Goal: Task Accomplishment & Management: Complete application form

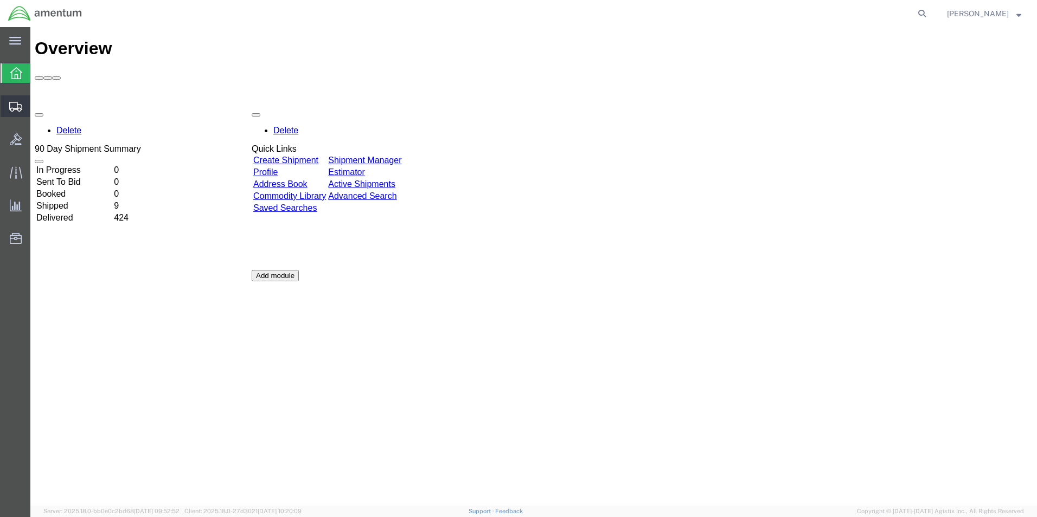
click at [0, 0] on span "Shipment Manager" at bounding box center [0, 0] width 0 height 0
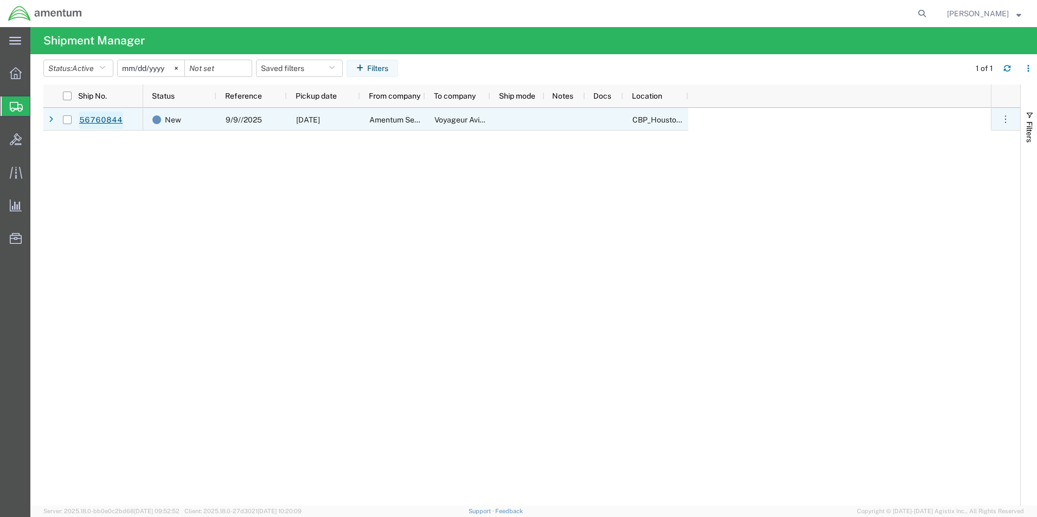
click at [94, 120] on link "56760844" at bounding box center [101, 120] width 44 height 17
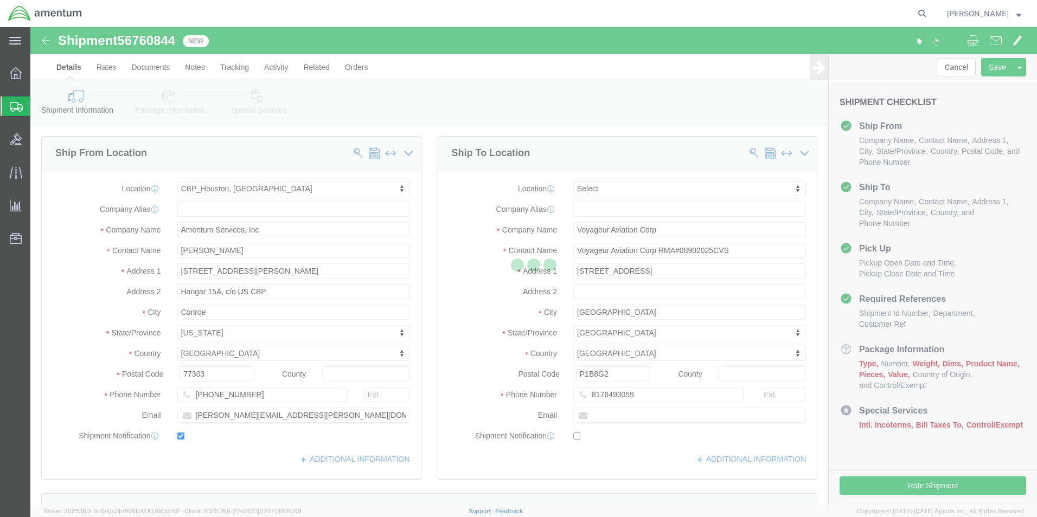
select select "49929"
select select
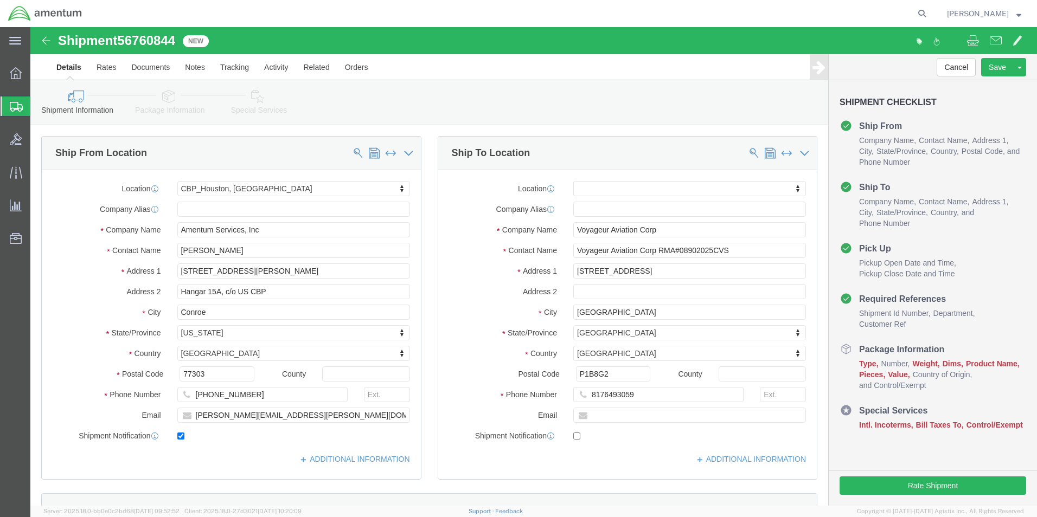
click icon
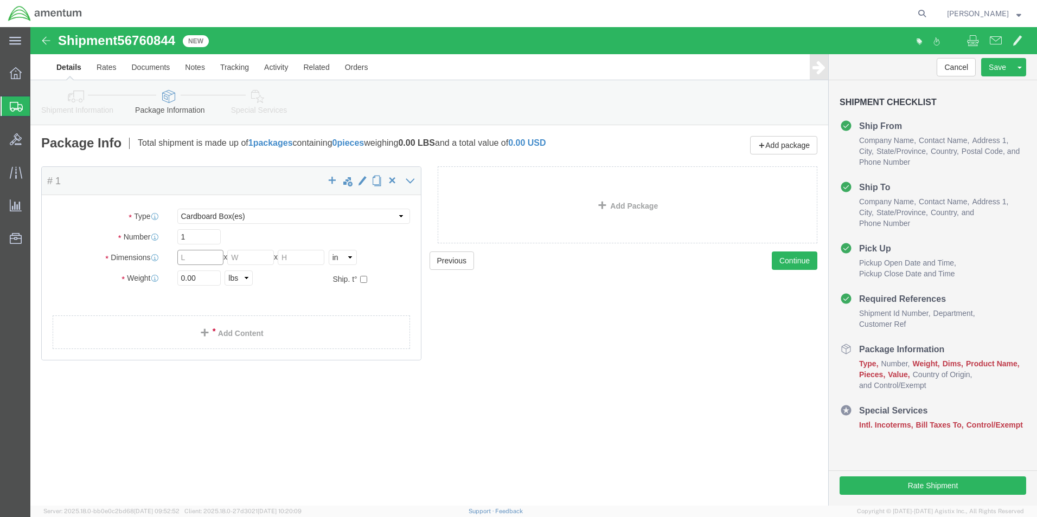
click input "text"
type input "13"
click input "text"
type input "13"
click input "text"
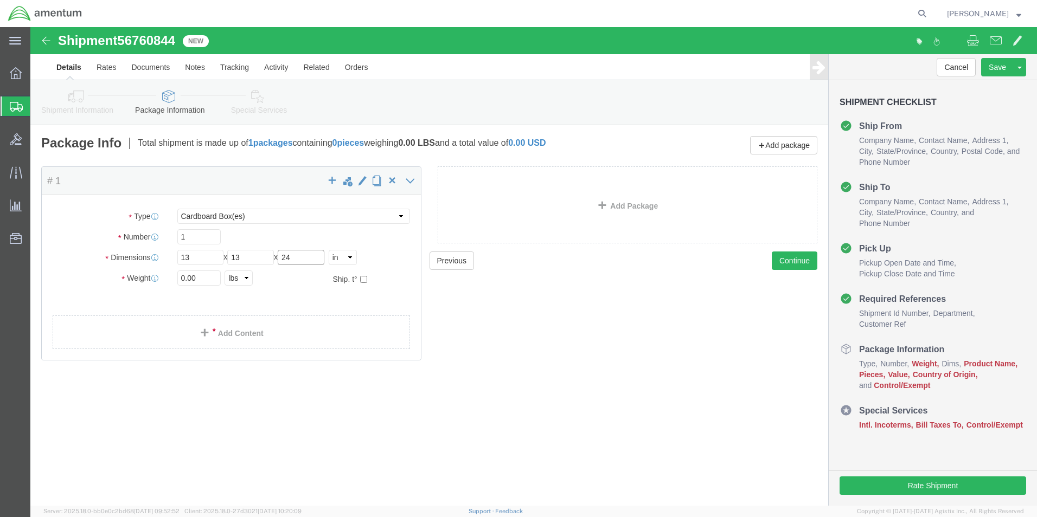
type input "24"
click input "0.00"
type input "0"
type input "14"
click link "Add Content"
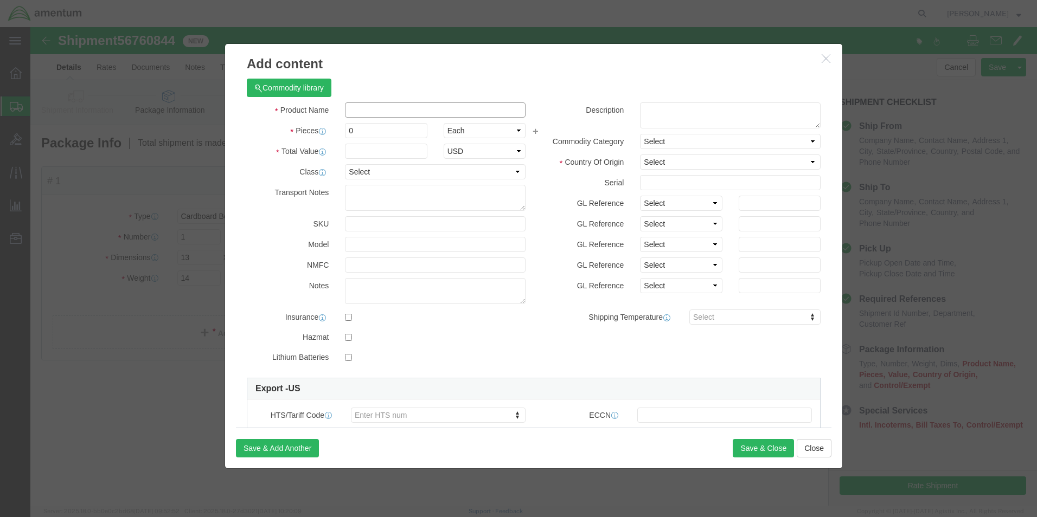
click input "text"
type input "a"
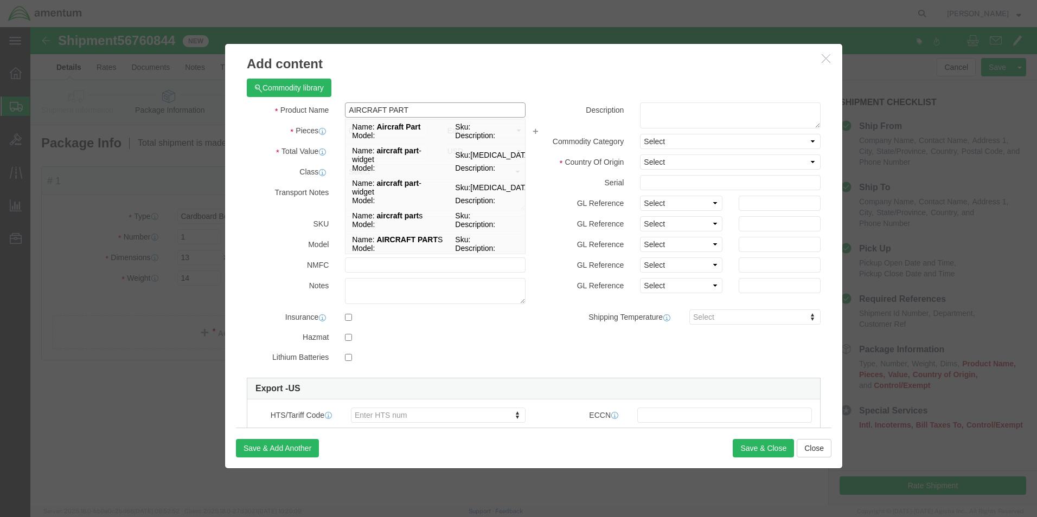
type input "AIRCRAFT PART"
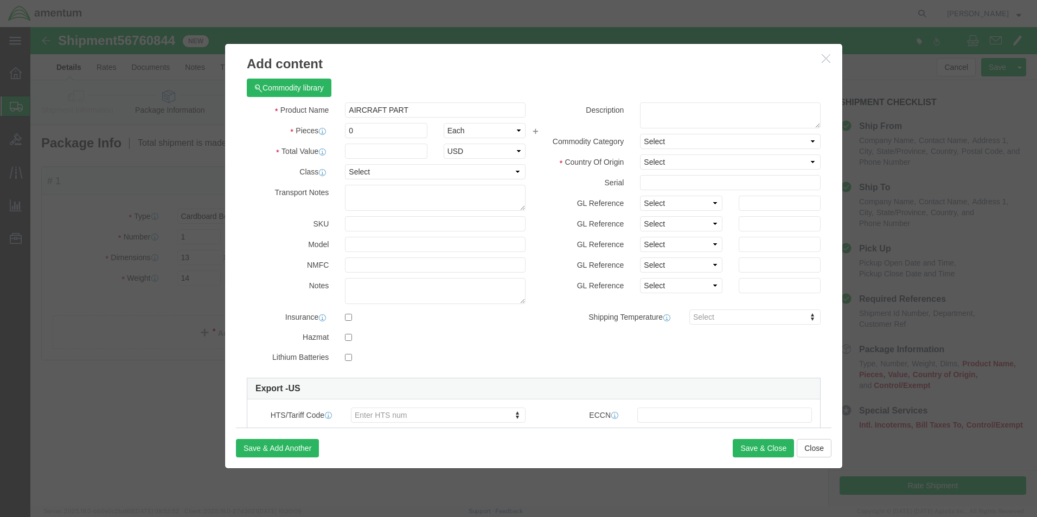
click h3 "Add content"
click input "0"
type input "1"
click input "text"
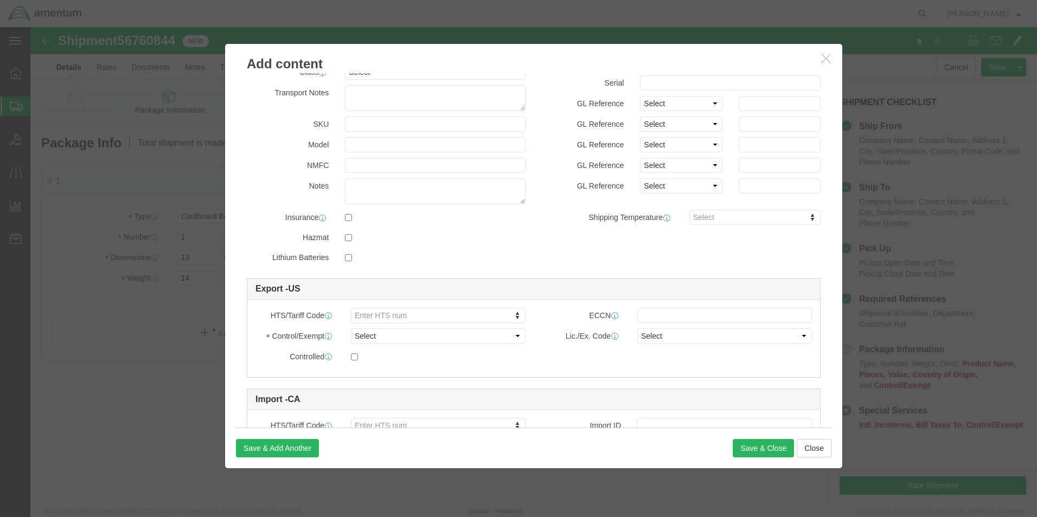
scroll to position [108, 0]
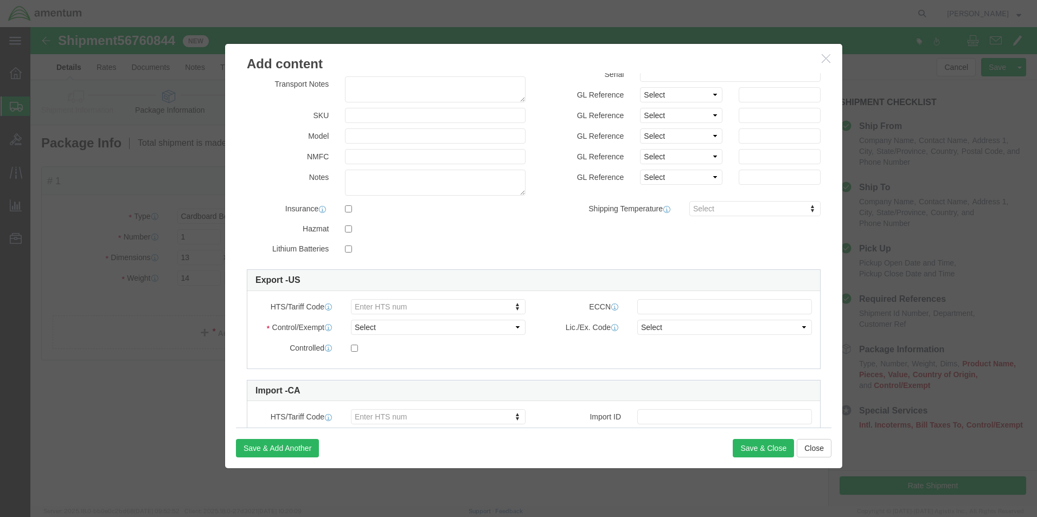
type input "2000"
click select "Select ATF BIS DEA EPA FDA FTR ITAR OFAC Other (OPA)"
select select "FTR"
click select "Select ATF BIS DEA EPA FDA FTR ITAR OFAC Other (OPA)"
click select "Select 30.2(d)(2) 30.36 30.37(a) 30.37(f) 30.37(g) 30.37(h) 30.37(i) 30.37(j) 3…"
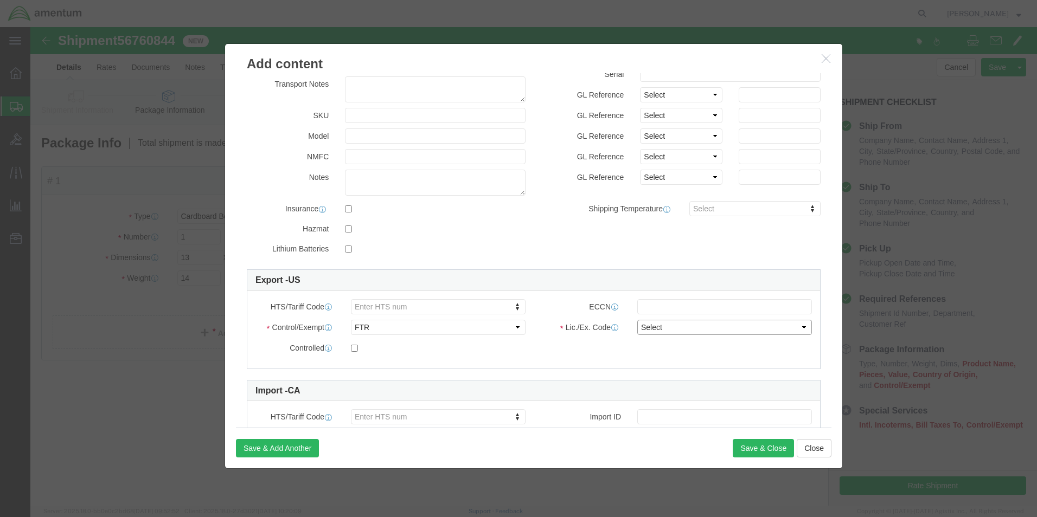
select select "30.36"
click select "Select 30.2(d)(2) 30.36 30.37(a) 30.37(f) 30.37(g) 30.37(h) 30.37(i) 30.37(j) 3…"
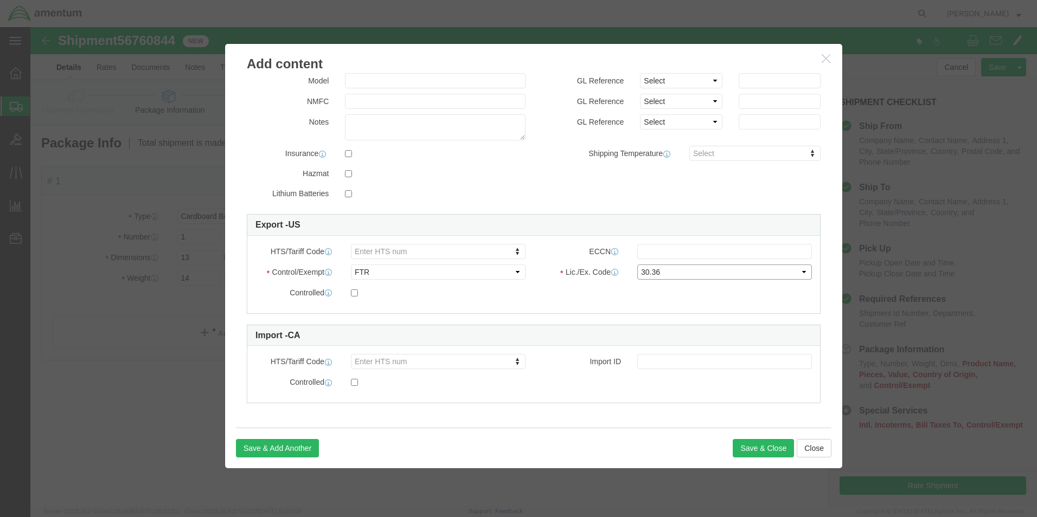
scroll to position [1, 0]
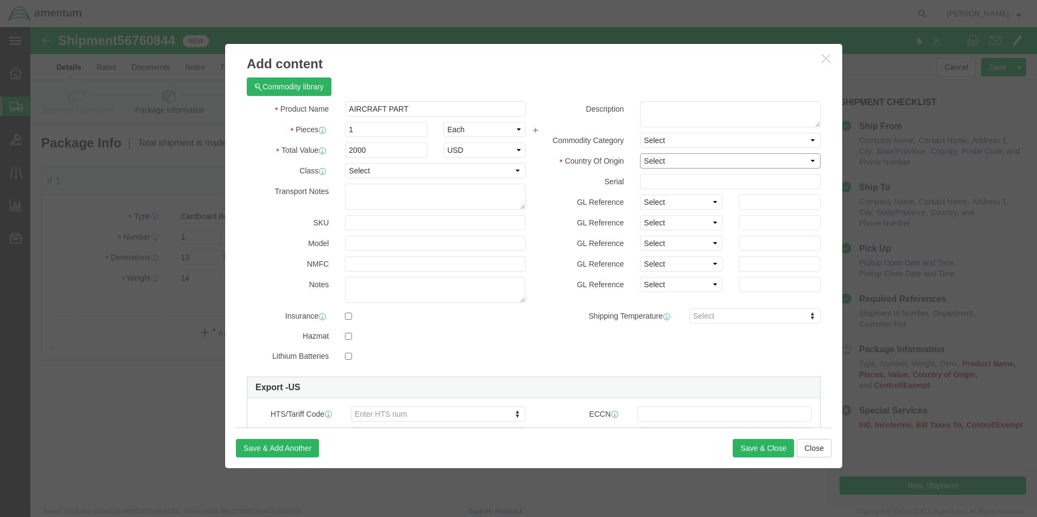
click select "Select [GEOGRAPHIC_DATA] [GEOGRAPHIC_DATA] [GEOGRAPHIC_DATA] [GEOGRAPHIC_DATA] …"
select select "US"
click select "Select [GEOGRAPHIC_DATA] [GEOGRAPHIC_DATA] [GEOGRAPHIC_DATA] [GEOGRAPHIC_DATA] …"
click button "Save & Close"
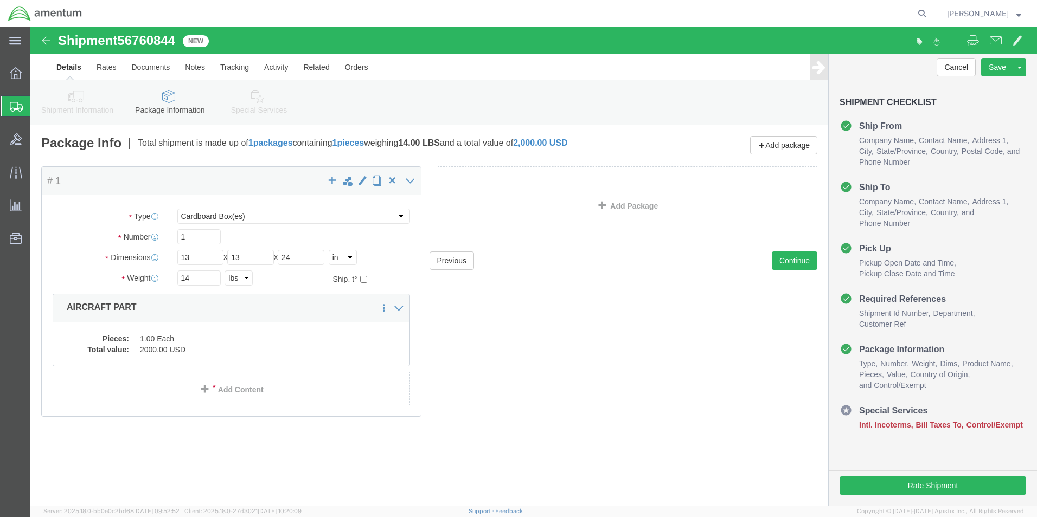
click icon
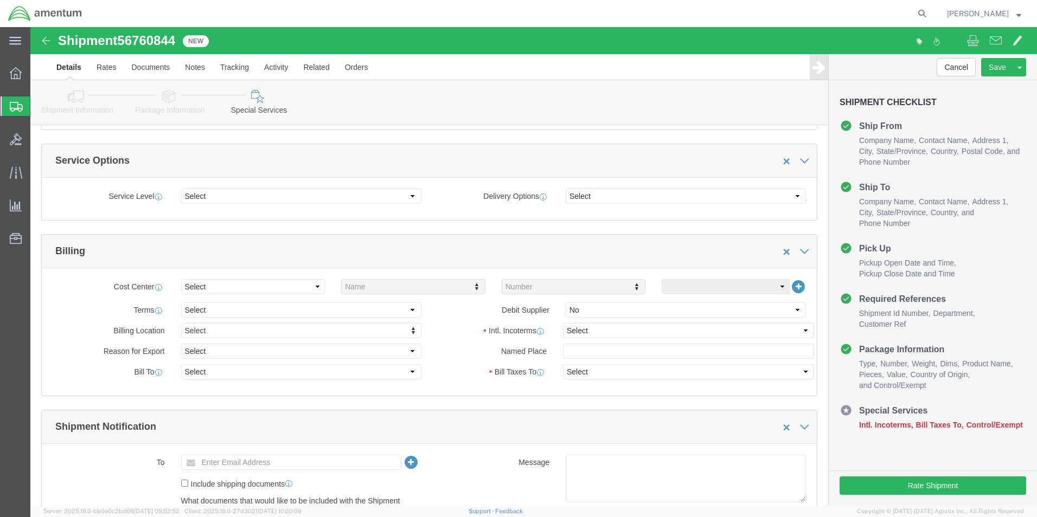
scroll to position [380, 0]
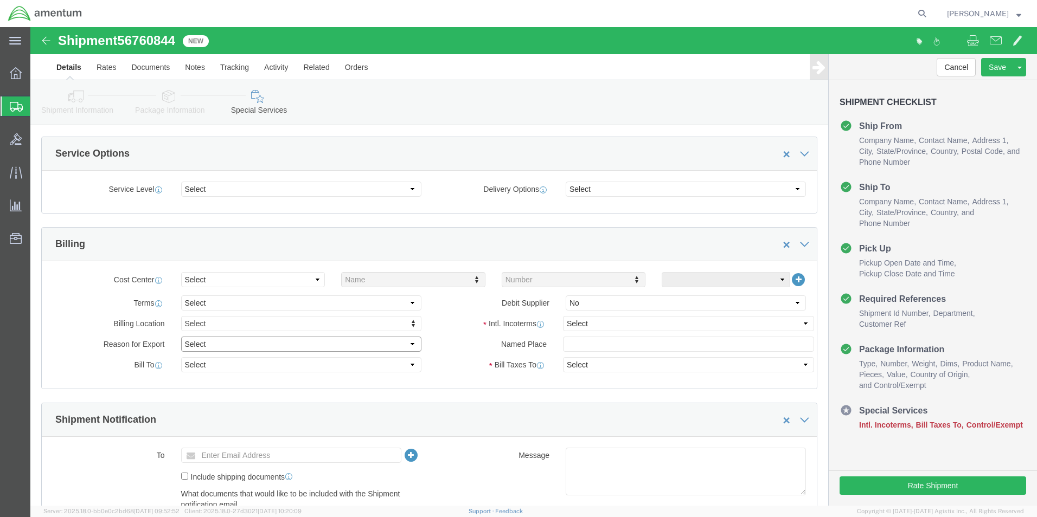
click select "Select Gift Personal Effects Repair/Warranty Return Sample Sold Temporary/Not S…"
click label "Bill Taxes To"
click select "Select Recipient Account Sender/Shipper Third Party Account"
select select "THRD"
click select "Select Recipient Account Sender/Shipper Third Party Account"
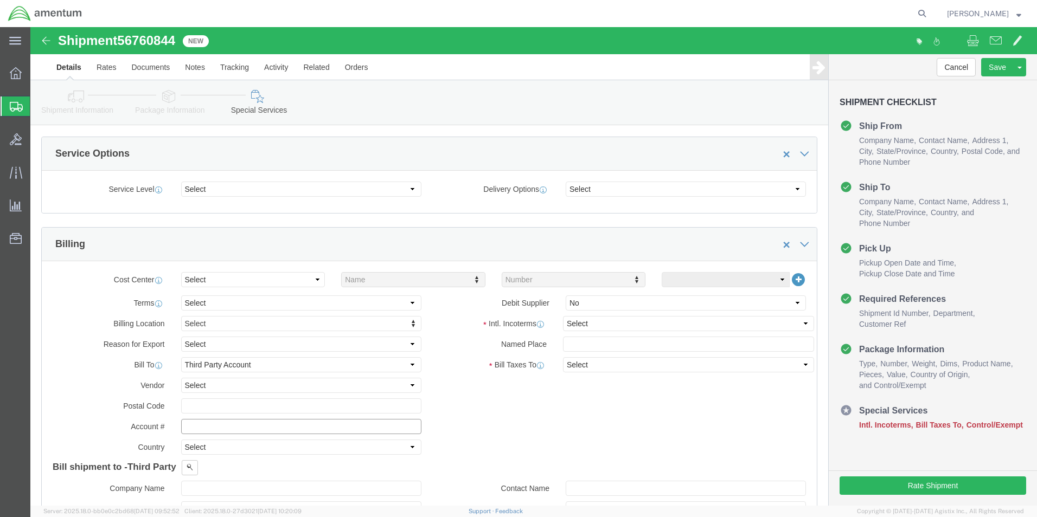
click input "text"
type input "499418400"
click select "Select Carriage Insurance Paid Carriage Paid To Cost and Freight Cost Insurance…"
select select "DDP"
click select "Select Carriage Insurance Paid Carriage Paid To Cost and Freight Cost Insurance…"
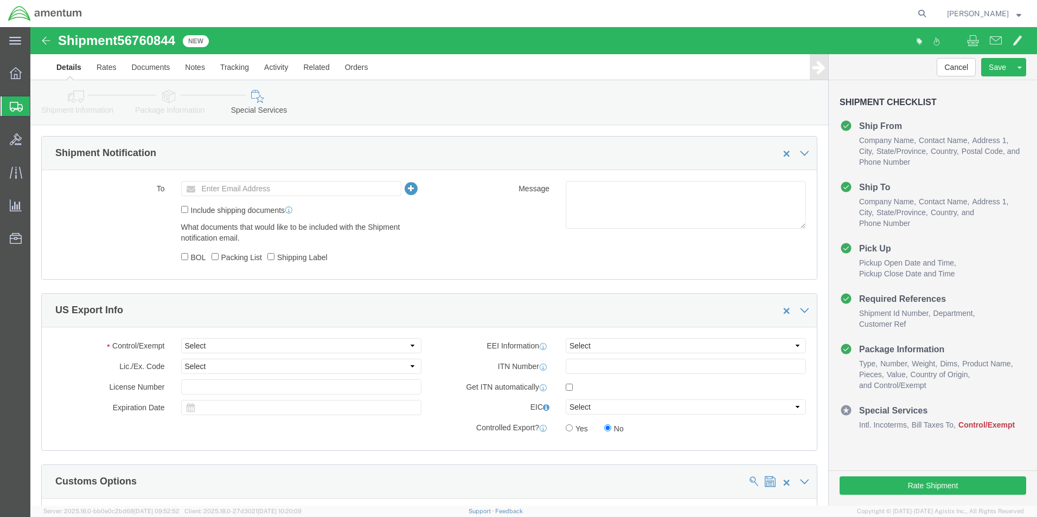
scroll to position [651, 0]
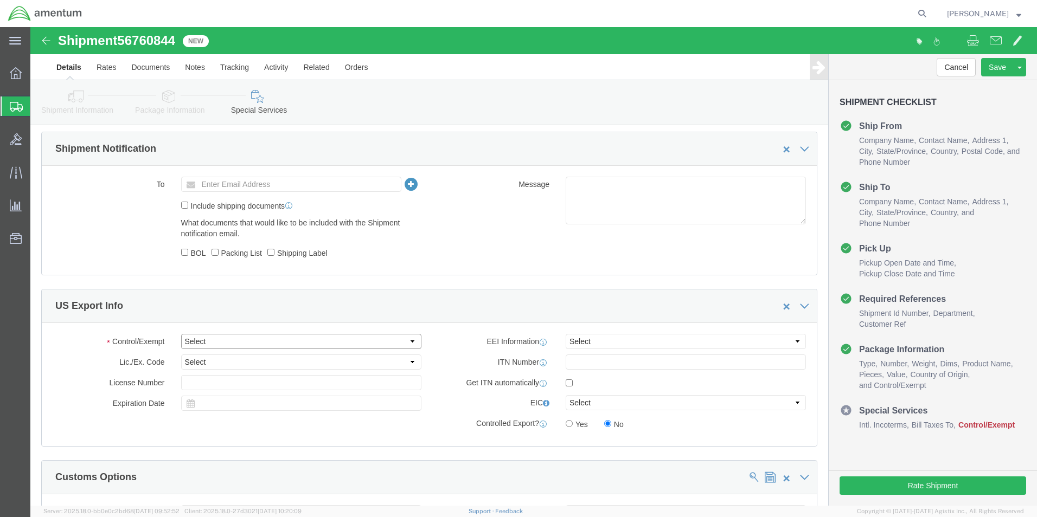
click select "Select ATF BIS DEA EPA FDA FTR ITAR OFAC Other (OPA)"
select select "FTR"
click select "Select ATF BIS DEA EPA FDA FTR ITAR OFAC Other (OPA)"
click select "Select 30.2(d)(2) 30.36 30.37(a) 30.37(f) 30.37(g) 30.37(h) 30.37(i) 30.37(j) 3…"
select select "30.36"
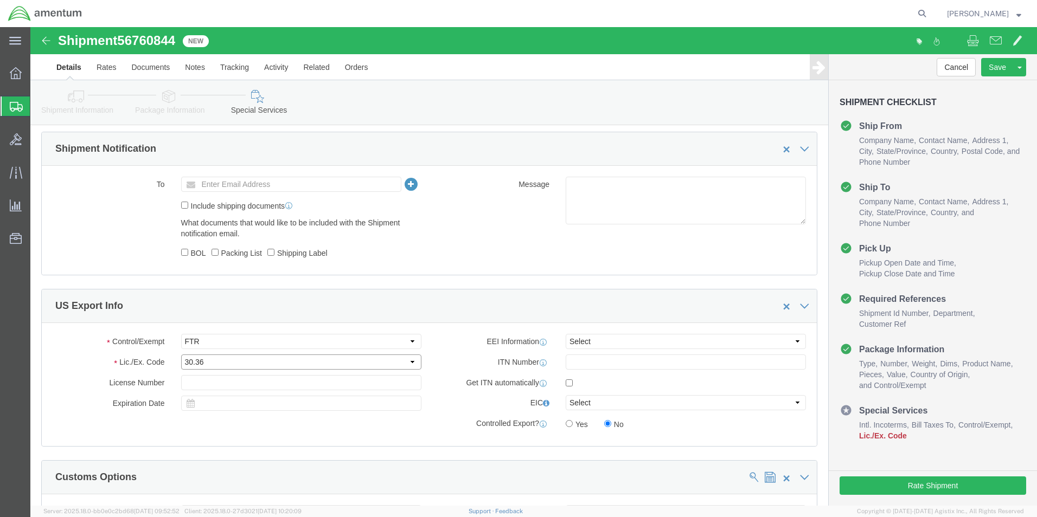
click select "Select 30.2(d)(2) 30.36 30.37(a) 30.37(f) 30.37(g) 30.37(h) 30.37(i) 30.37(j) 3…"
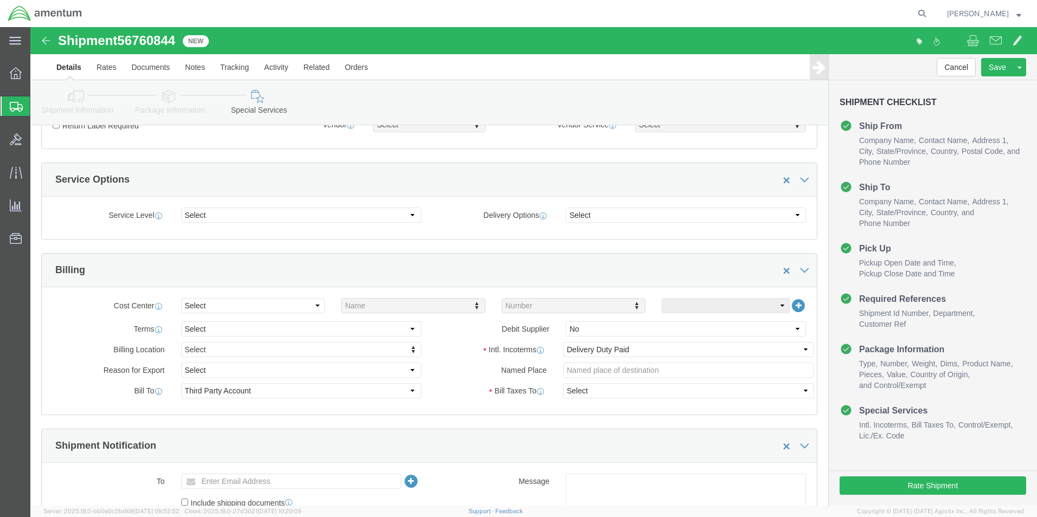
scroll to position [380, 0]
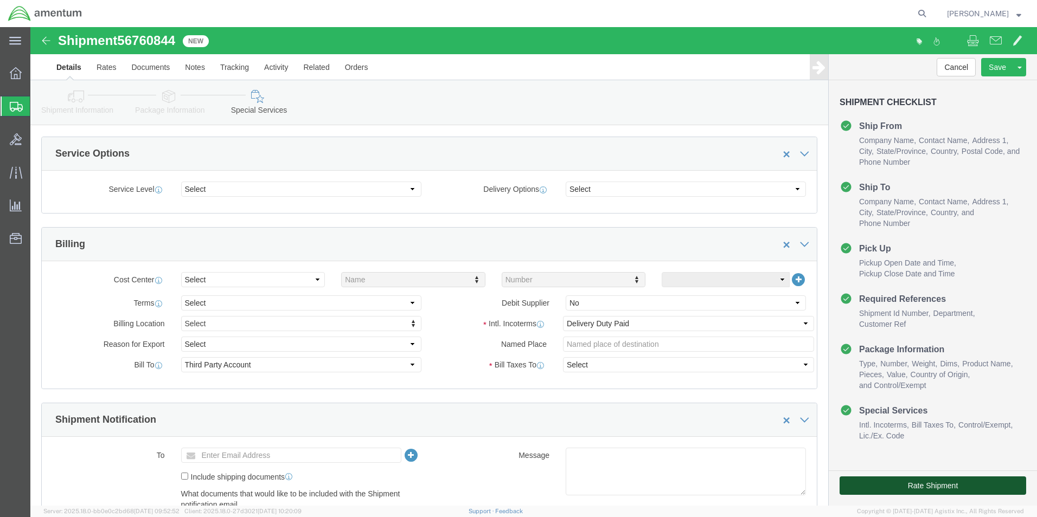
click button "Rate Shipment"
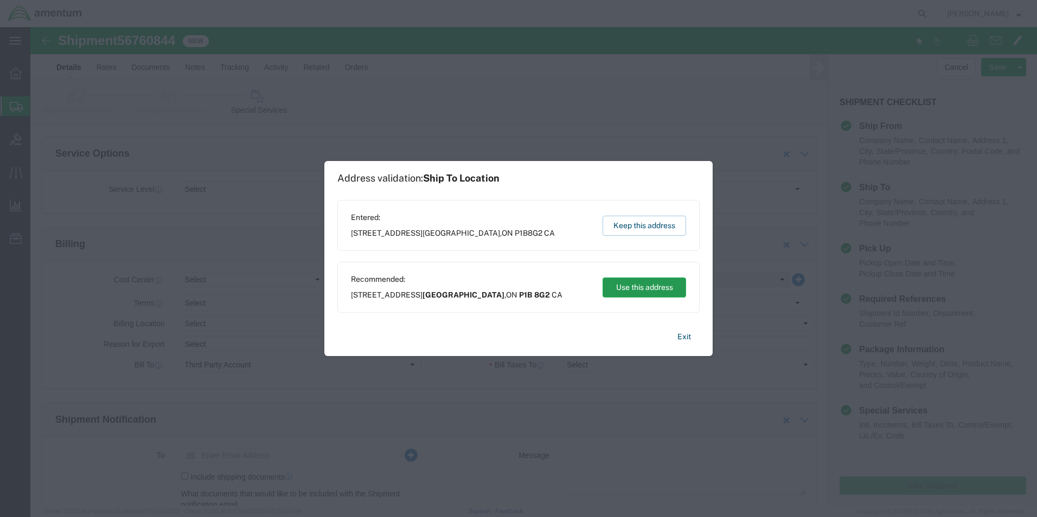
click at [642, 284] on button "Use this address" at bounding box center [644, 288] width 84 height 20
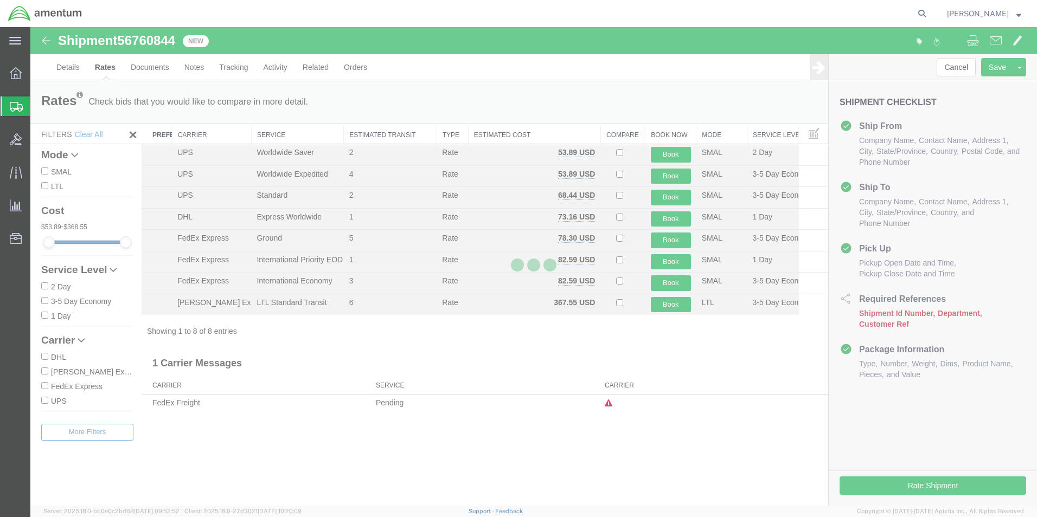
scroll to position [0, 0]
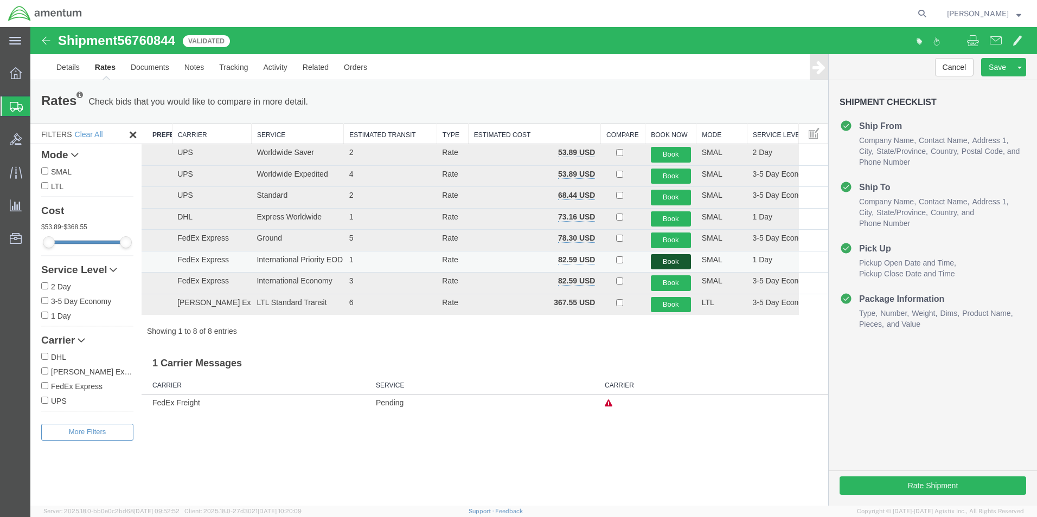
click at [672, 260] on button "Book" at bounding box center [671, 262] width 40 height 16
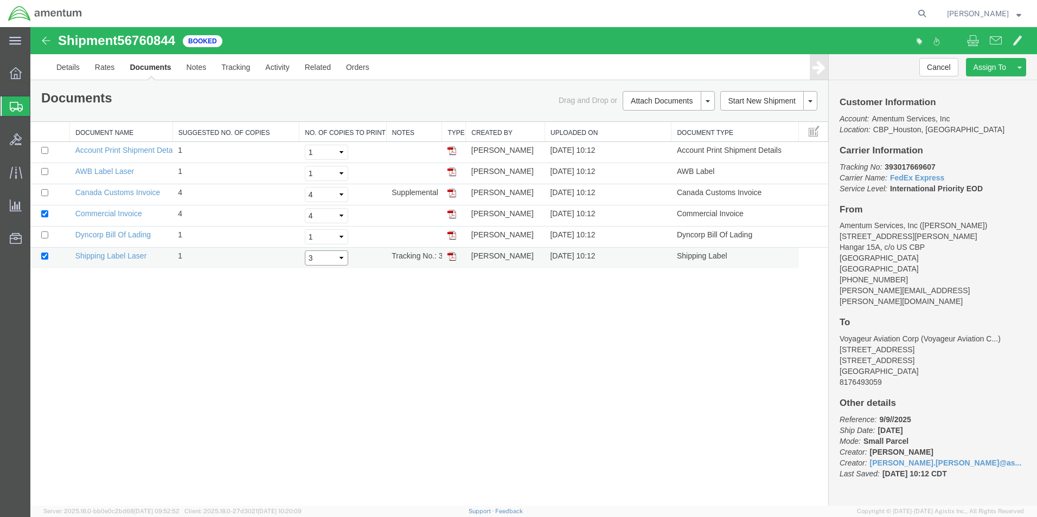
click at [339, 259] on select "Select 1 2 3 4 5" at bounding box center [326, 258] width 43 height 15
select select "5"
click at [305, 251] on select "Select 1 2 3 4 5" at bounding box center [326, 258] width 43 height 15
click at [42, 194] on input "checkbox" at bounding box center [44, 192] width 7 height 7
checkbox input "true"
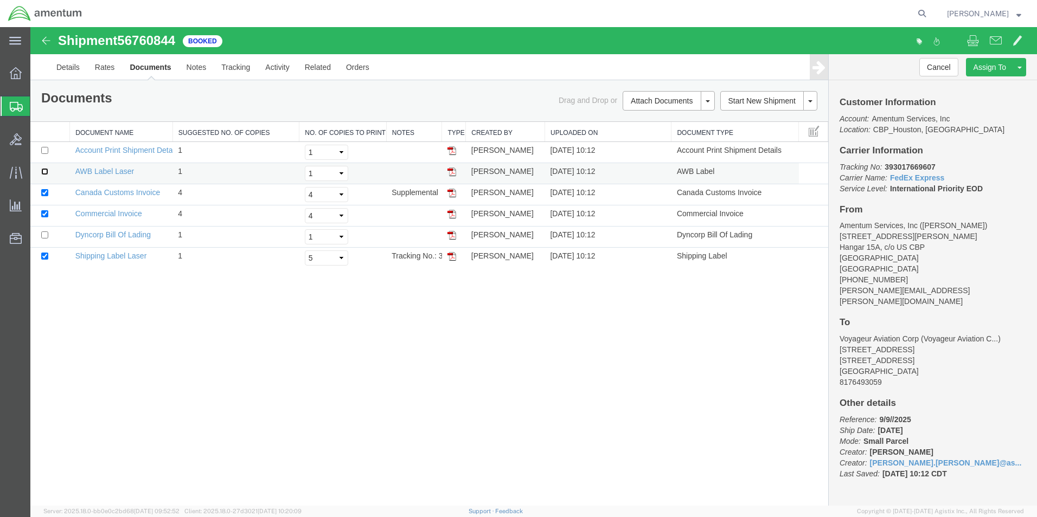
click at [44, 173] on input "checkbox" at bounding box center [44, 171] width 7 height 7
checkbox input "true"
click at [321, 176] on select "Select 1 2 3 4 5" at bounding box center [326, 173] width 43 height 15
select select "4"
click at [305, 166] on select "Select 1 2 3 4 5" at bounding box center [326, 173] width 43 height 15
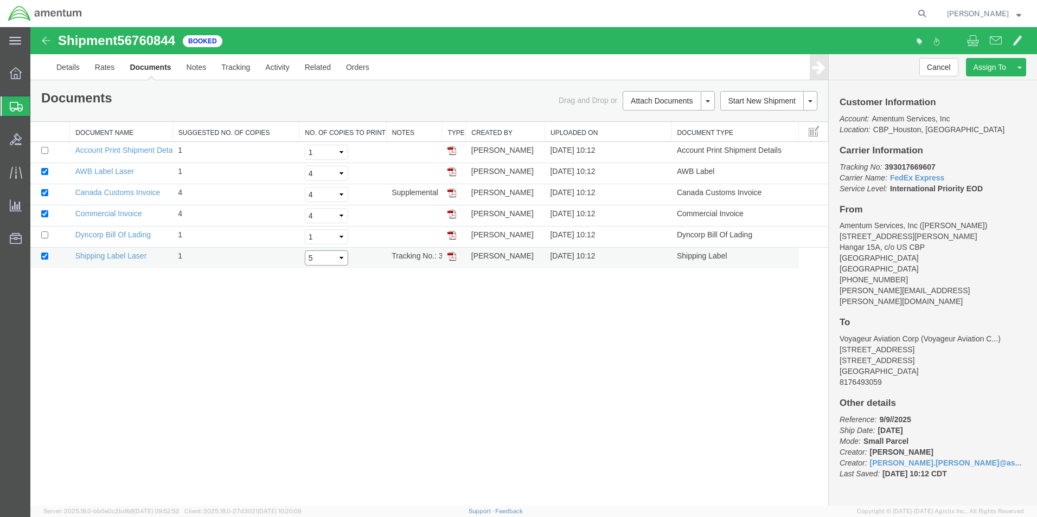
click at [319, 259] on select "Select 1 2 3 4 5" at bounding box center [326, 258] width 43 height 15
select select "4"
click at [305, 251] on select "Select 1 2 3 4 5" at bounding box center [326, 258] width 43 height 15
click at [655, 120] on link "Print Documents" at bounding box center [667, 119] width 94 height 16
click at [73, 63] on link "Details" at bounding box center [68, 67] width 39 height 26
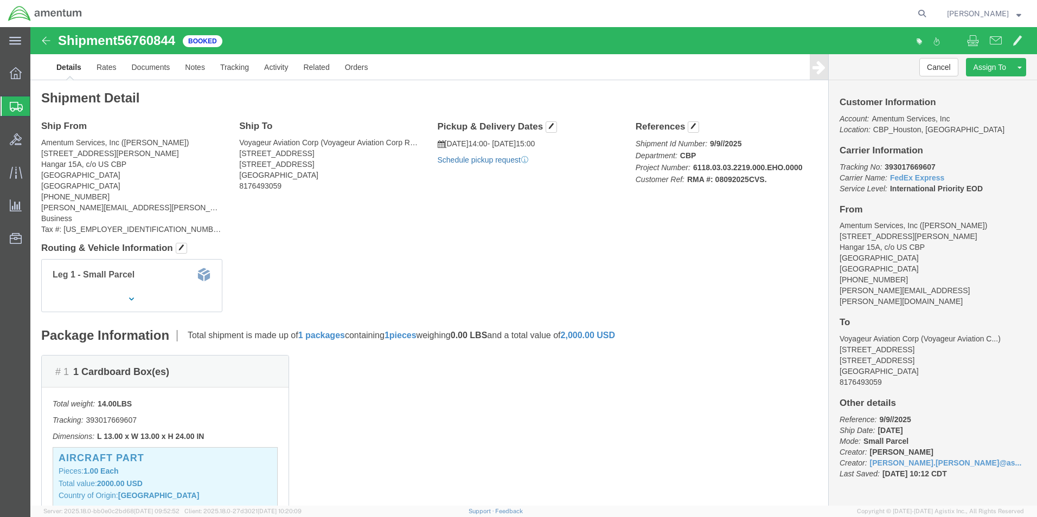
click link "Schedule pickup request"
